Goal: Task Accomplishment & Management: Manage account settings

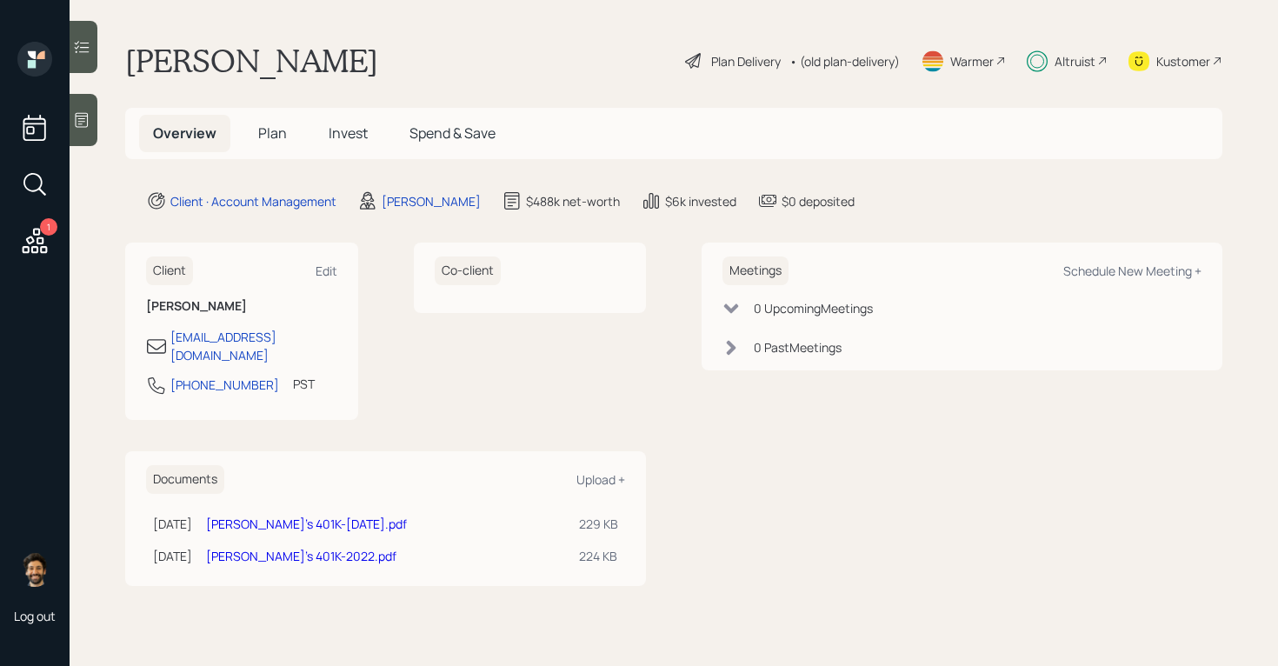
click at [367, 133] on h5 "Invest" at bounding box center [348, 133] width 67 height 37
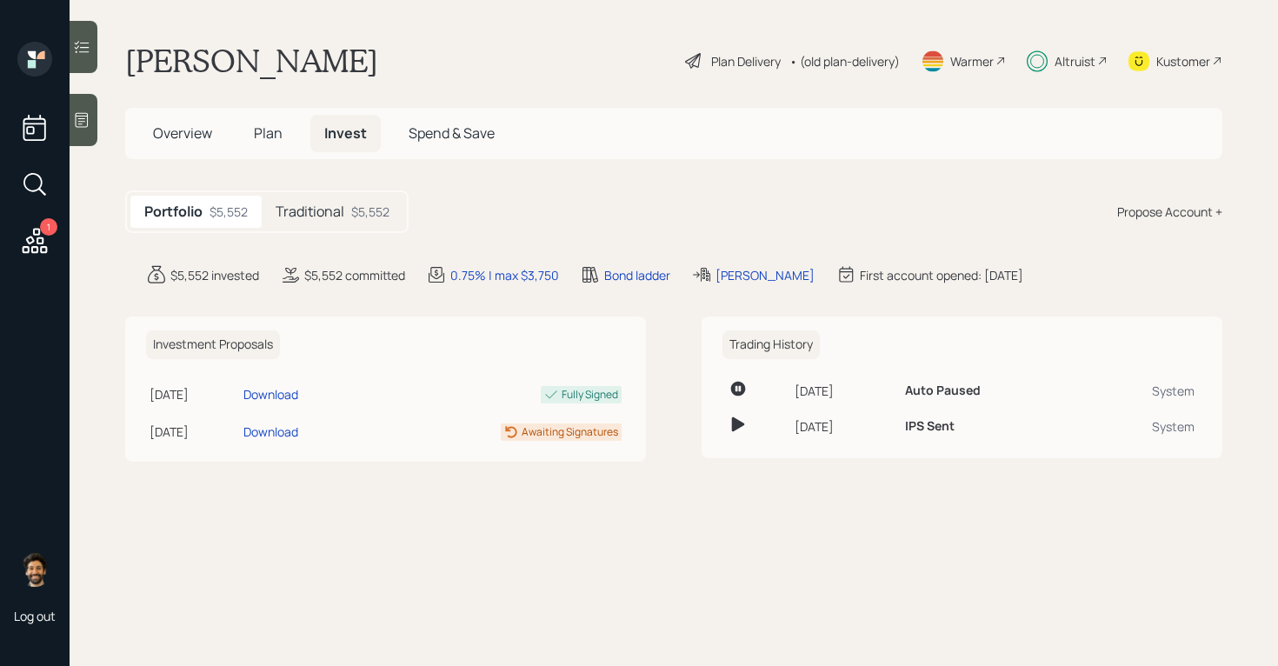
click at [363, 196] on div "Traditional $5,552" at bounding box center [333, 212] width 142 height 32
